Goal: Task Accomplishment & Management: Manage account settings

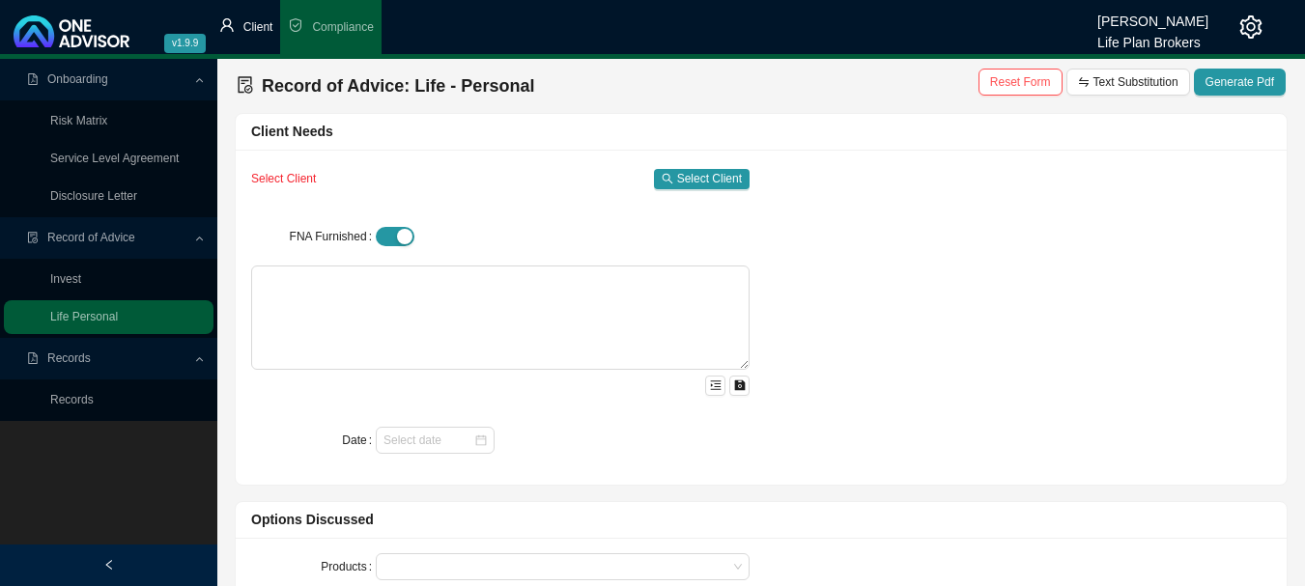
click at [257, 29] on span "Client" at bounding box center [258, 27] width 30 height 14
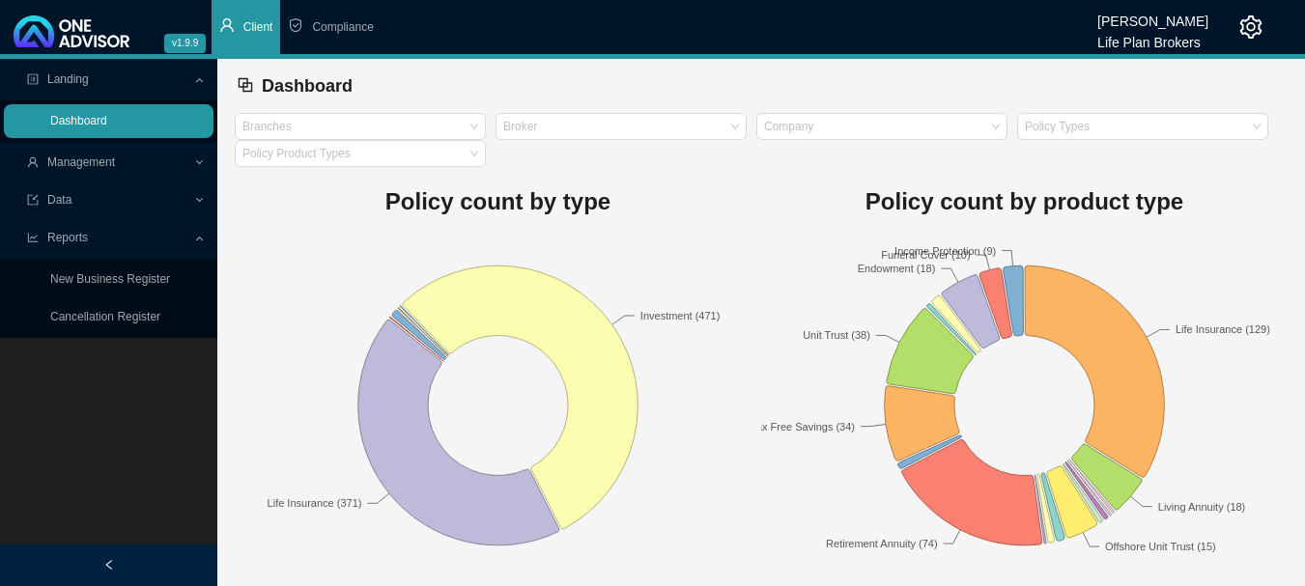
click at [86, 122] on link "Dashboard" at bounding box center [78, 121] width 57 height 14
click at [90, 161] on span "Management" at bounding box center [81, 162] width 68 height 14
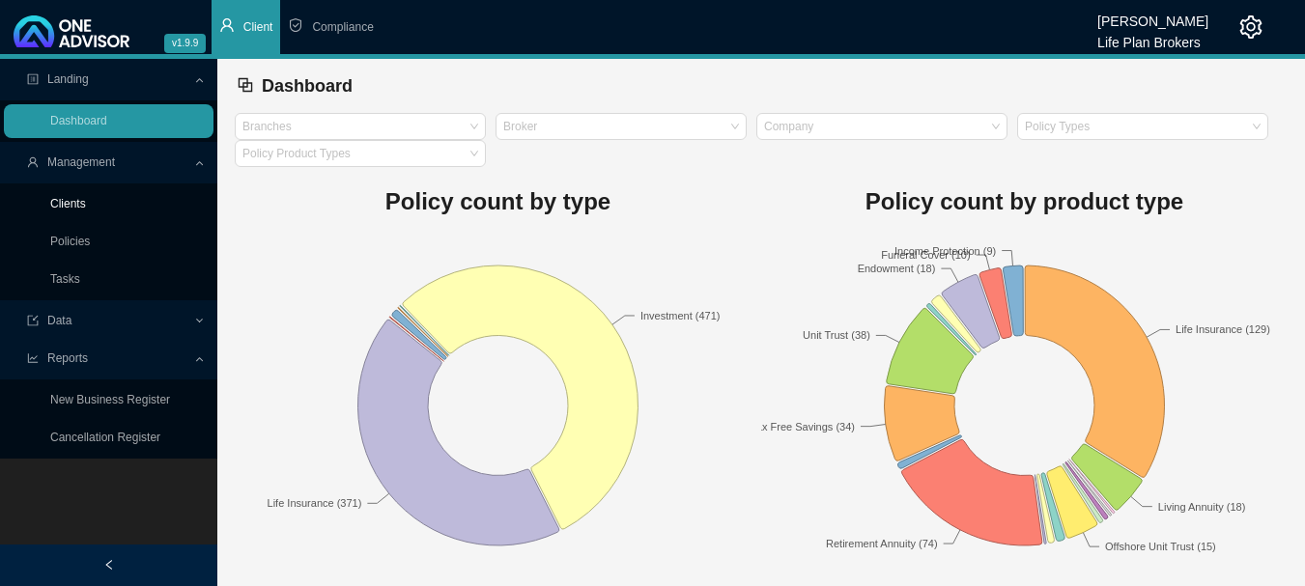
click at [86, 206] on link "Clients" at bounding box center [68, 204] width 36 height 14
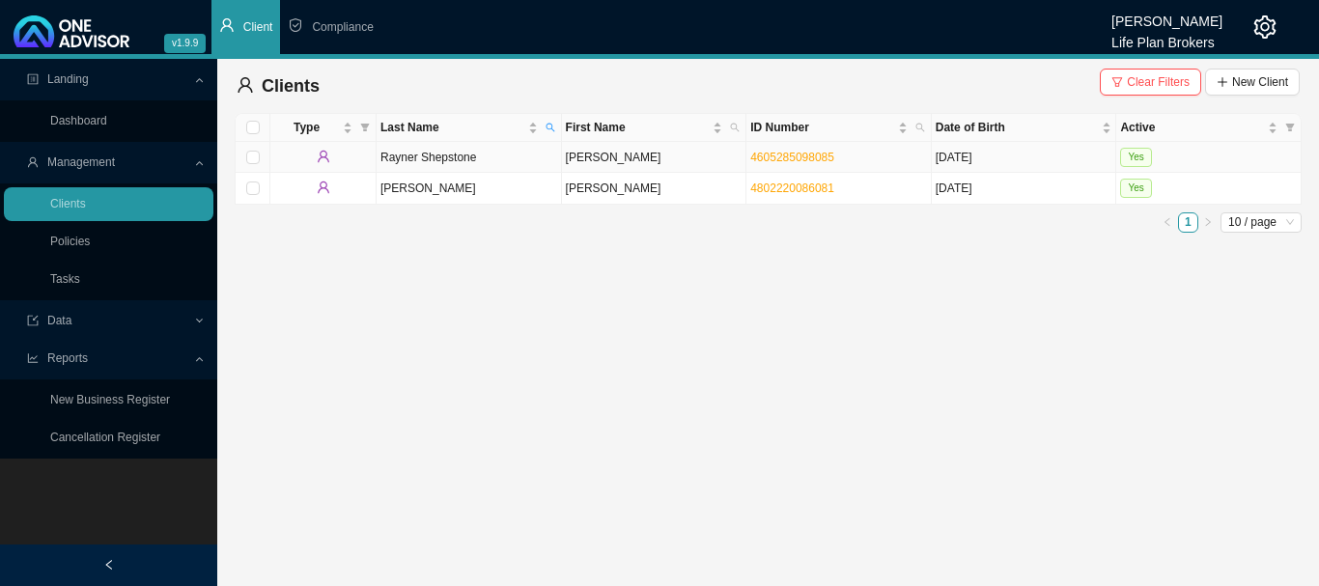
click at [1255, 159] on td "Yes" at bounding box center [1208, 157] width 185 height 31
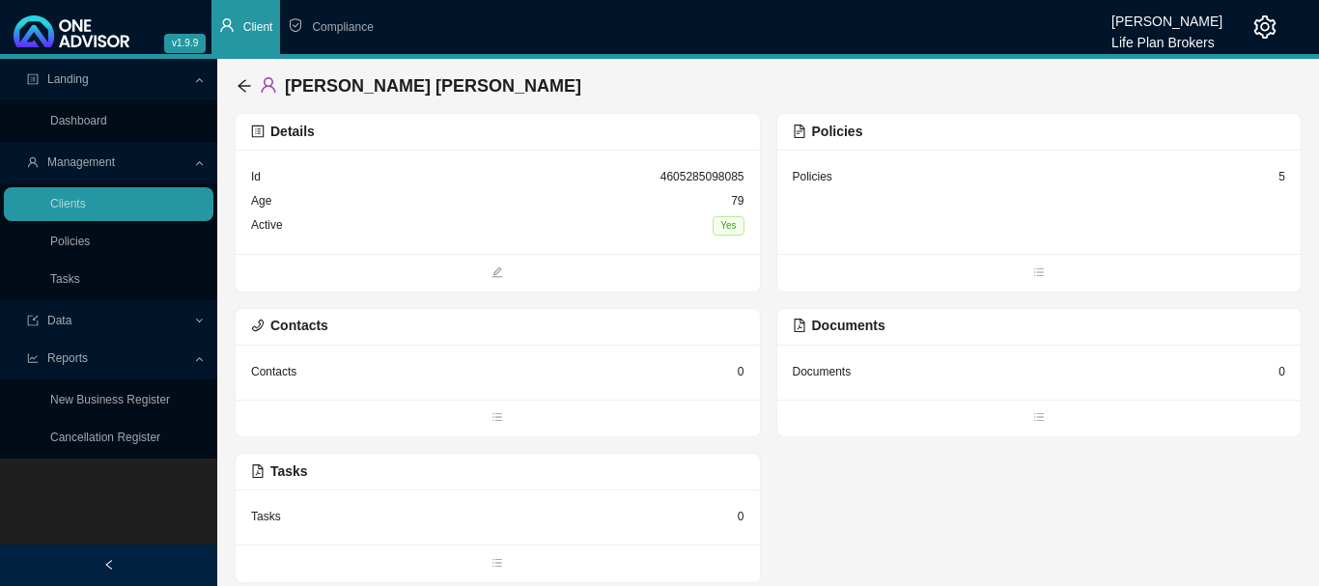
click at [887, 205] on div "Policies 5" at bounding box center [1039, 202] width 524 height 104
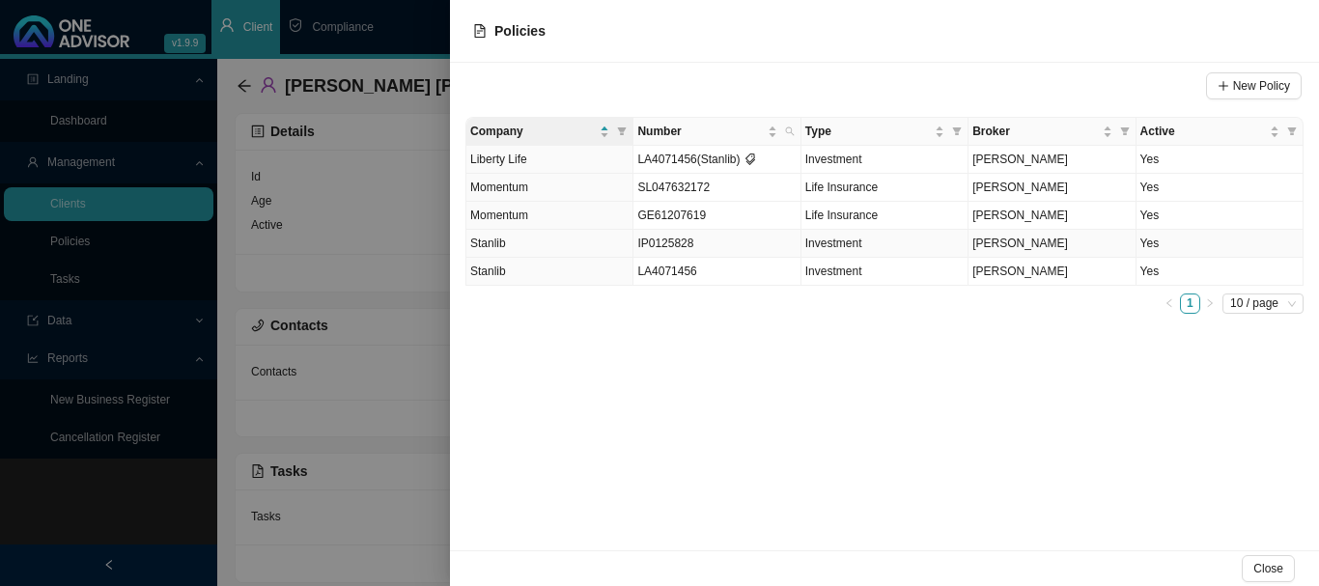
click at [1221, 242] on td "Yes" at bounding box center [1220, 244] width 167 height 28
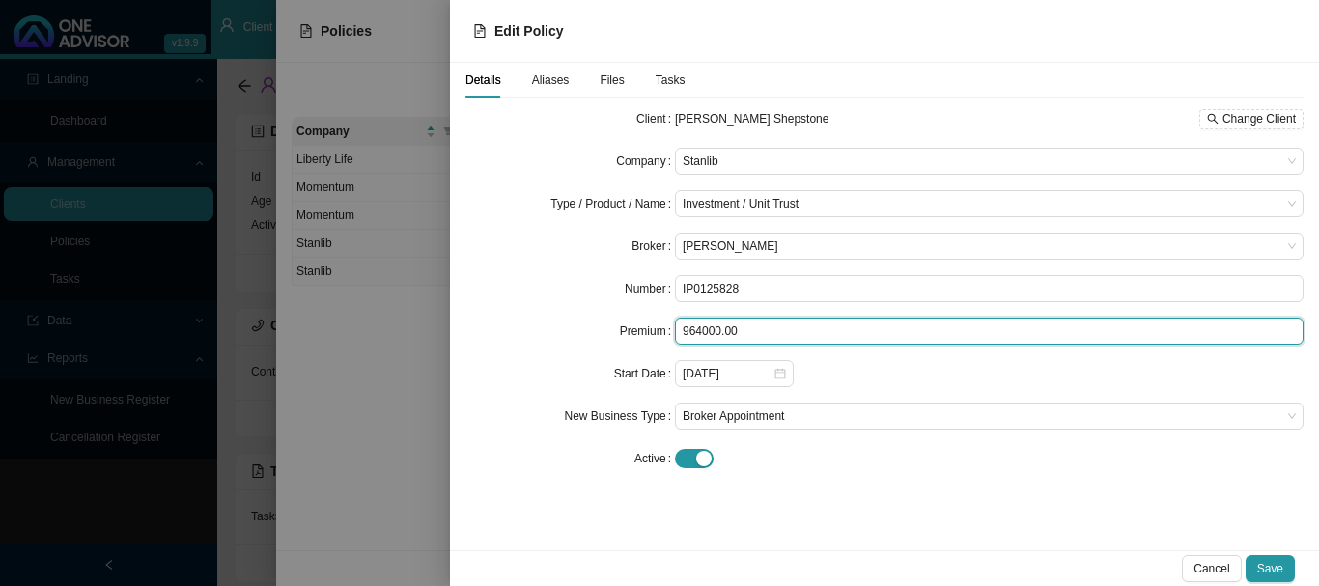
drag, startPoint x: 809, startPoint y: 331, endPoint x: 606, endPoint y: 337, distance: 203.9
click at [606, 337] on div "Premium 964000.00" at bounding box center [884, 331] width 838 height 27
type input "1283312.10"
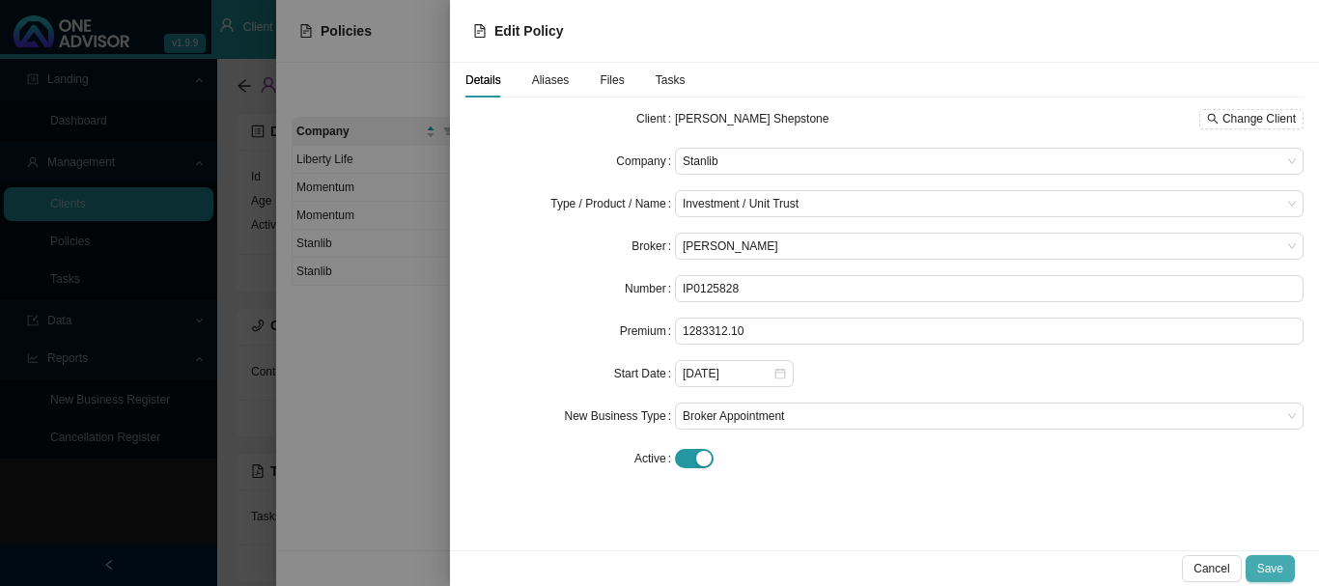
click at [1266, 570] on span "Save" at bounding box center [1270, 568] width 26 height 19
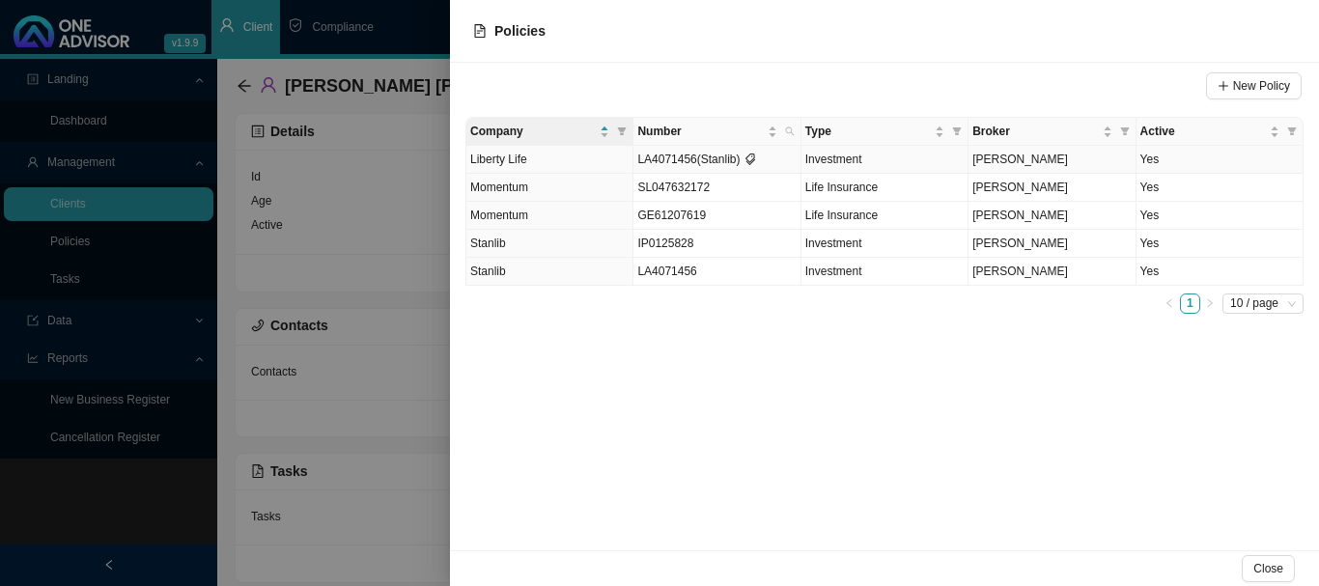
click at [1208, 155] on td "Yes" at bounding box center [1220, 160] width 167 height 28
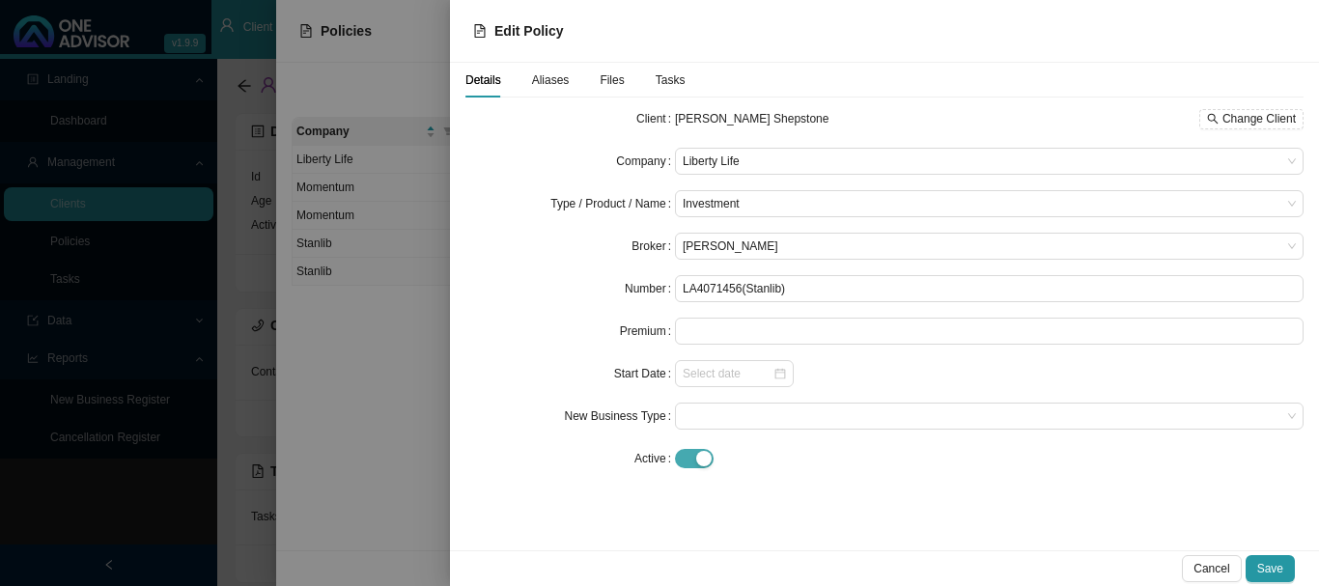
click at [703, 459] on div "button" at bounding box center [703, 458] width 15 height 15
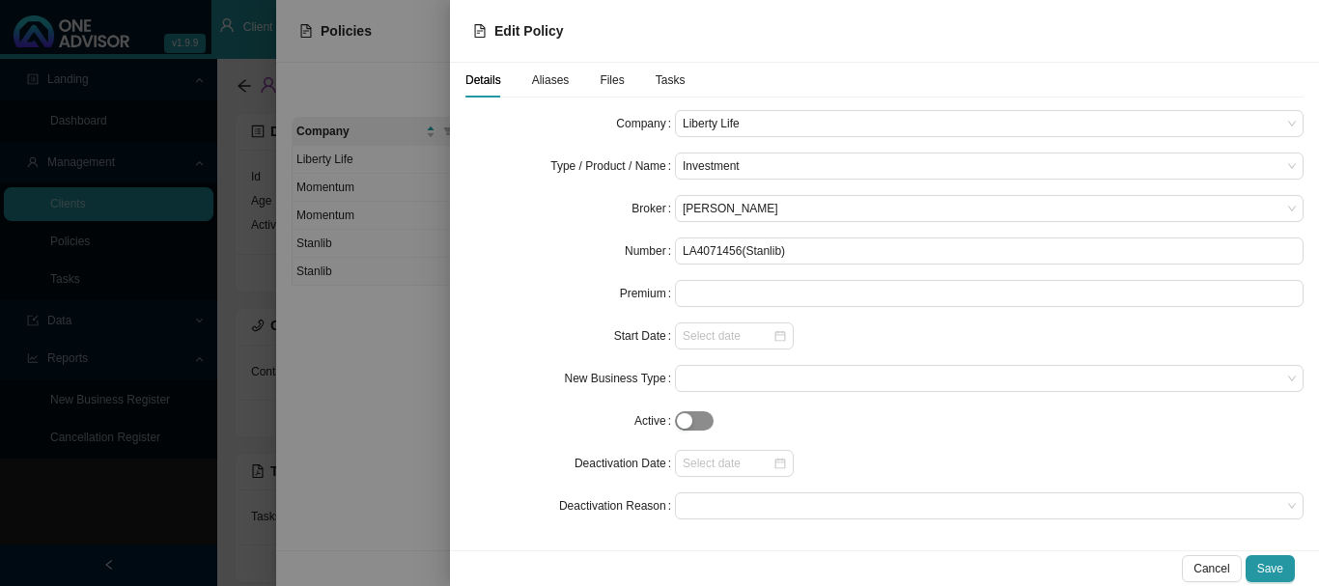
click at [682, 421] on div "button" at bounding box center [684, 420] width 15 height 15
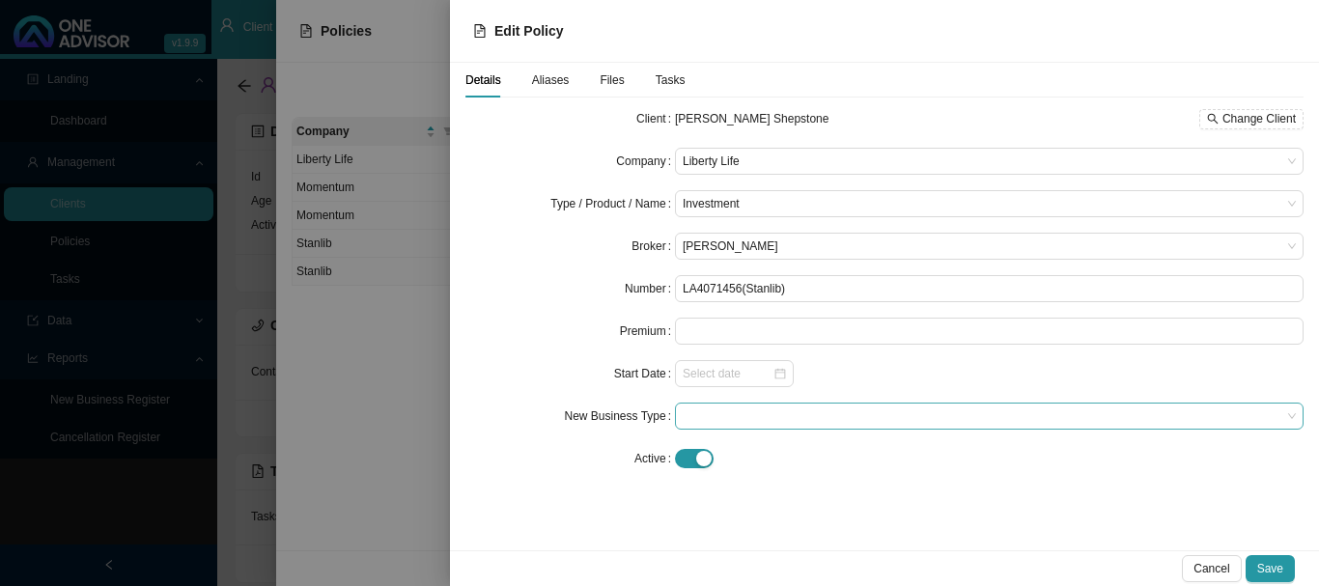
scroll to position [0, 0]
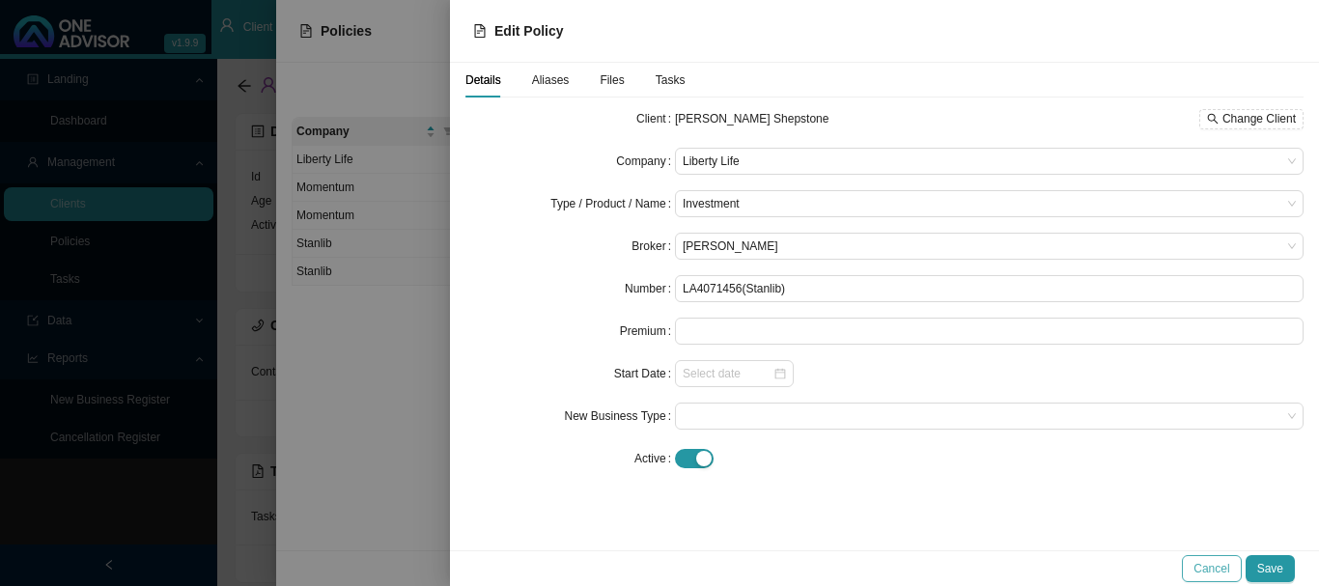
drag, startPoint x: 1214, startPoint y: 570, endPoint x: 1214, endPoint y: 559, distance: 10.6
click at [1214, 569] on span "Cancel" at bounding box center [1212, 568] width 36 height 19
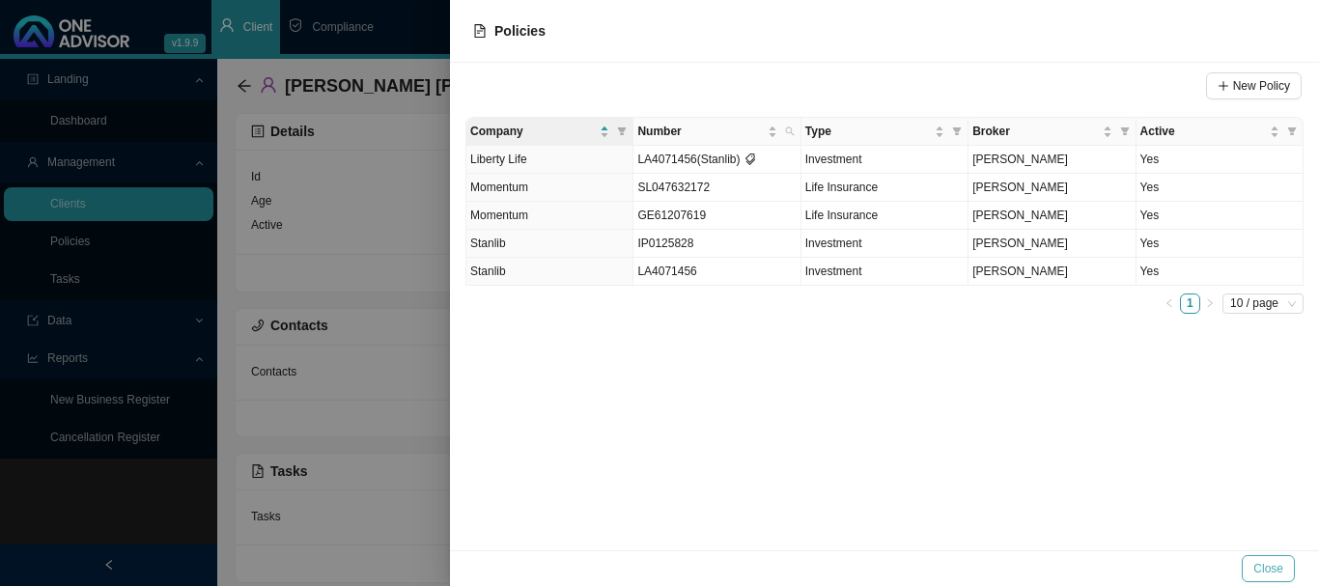
click at [1268, 566] on span "Close" at bounding box center [1269, 568] width 30 height 19
